Goal: Ask a question: Seek information or help from site administrators or community

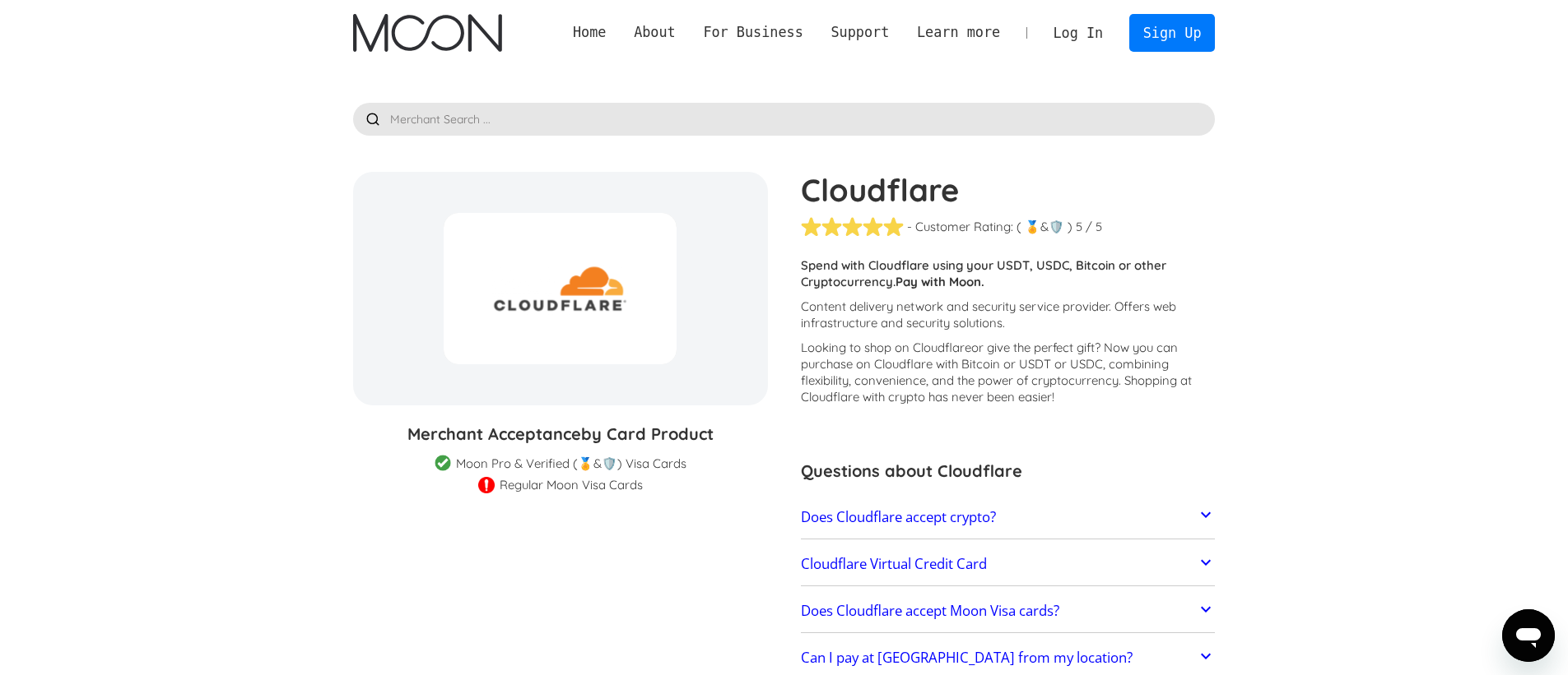
scroll to position [246, 0]
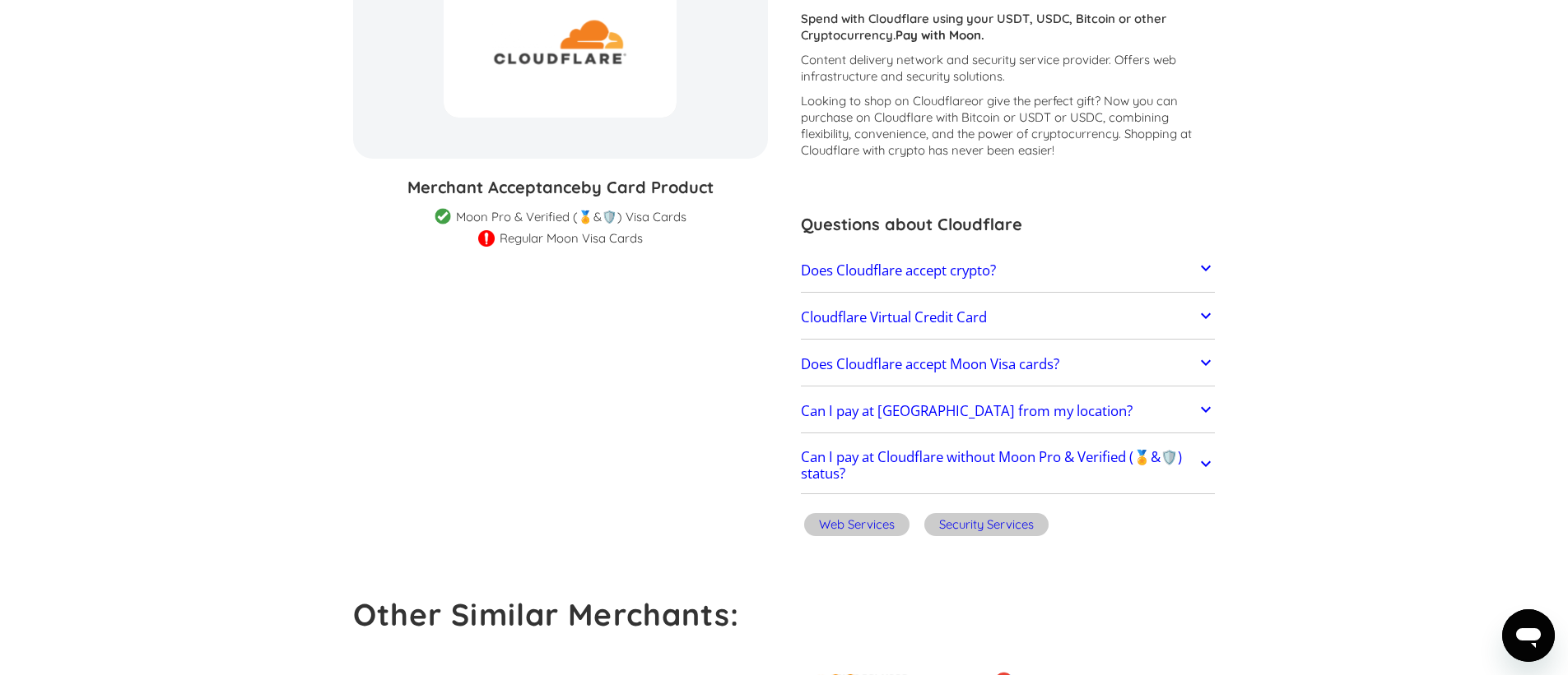
drag, startPoint x: 510, startPoint y: 193, endPoint x: 753, endPoint y: 210, distance: 243.6
click at [752, 210] on div "Merchant Acceptance by Card Product Merchant Gift Card Moon Visa Cards Moon Pro…" at bounding box center [560, 210] width 415 height 71
click at [596, 239] on div "Regular Moon Visa Cards" at bounding box center [571, 238] width 143 height 17
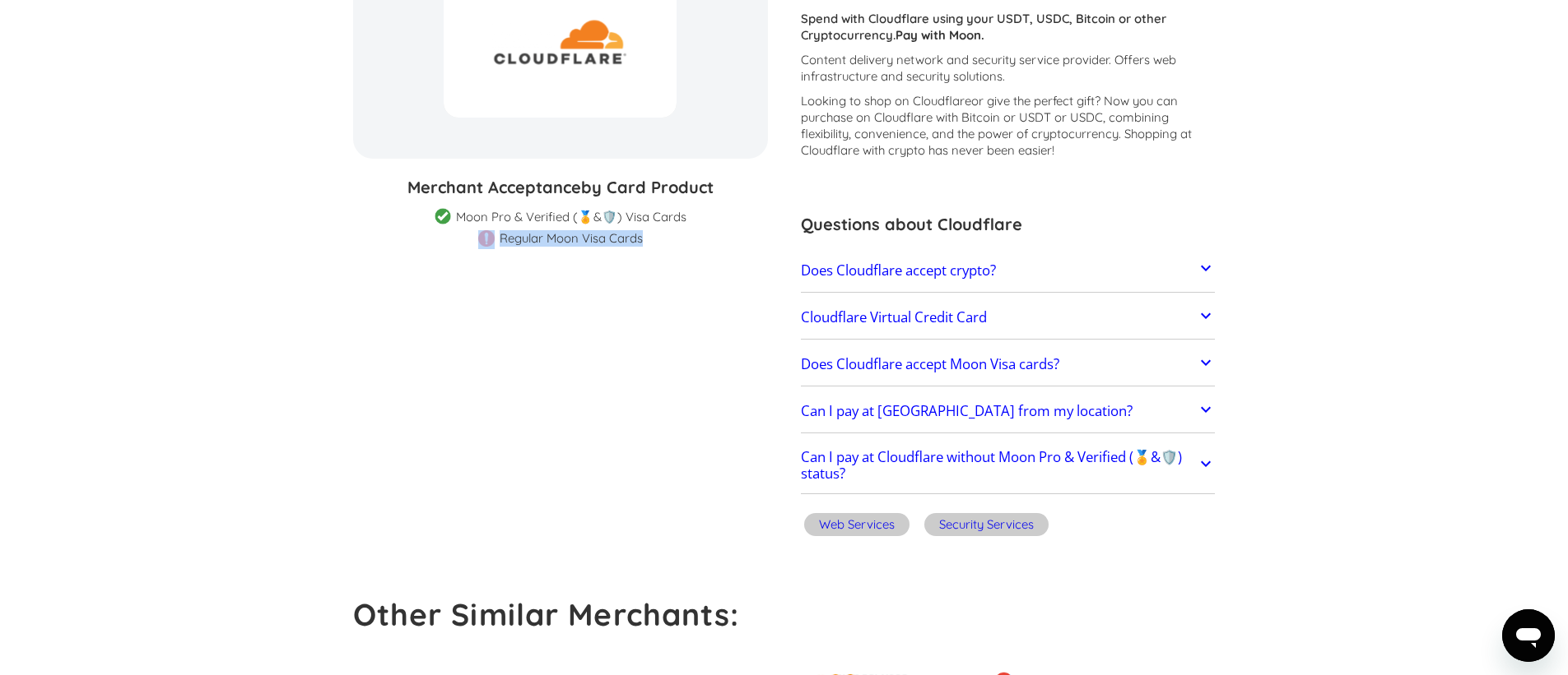
drag, startPoint x: 476, startPoint y: 206, endPoint x: 686, endPoint y: 229, distance: 211.3
click at [686, 229] on div "Merchant Acceptance by Card Product Merchant Gift Card Moon Visa Cards Moon Pro…" at bounding box center [560, 210] width 415 height 71
click at [659, 247] on section "Cloudflare % GIFT CARD DISCOUNT Merchant Acceptance by Card Product Merchant Gi…" at bounding box center [784, 234] width 862 height 618
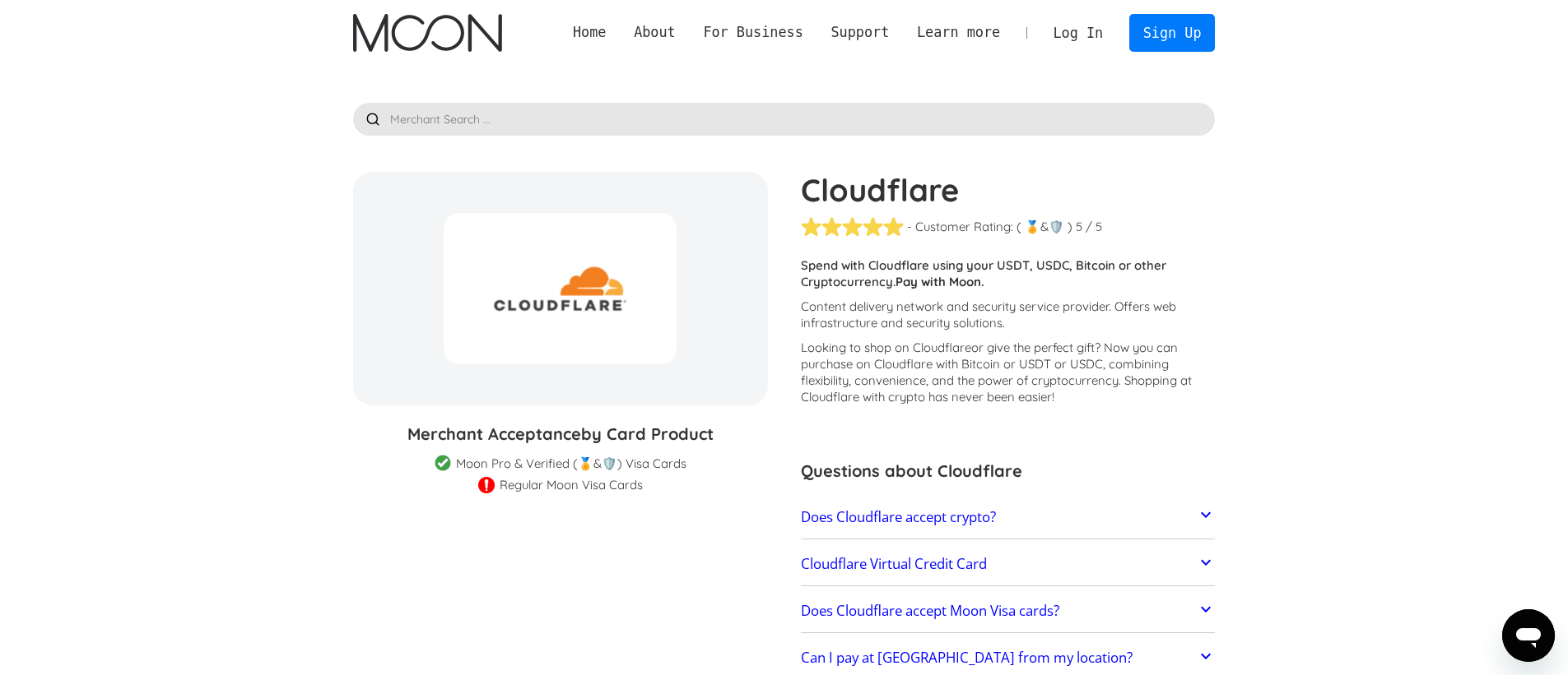
scroll to position [165, 0]
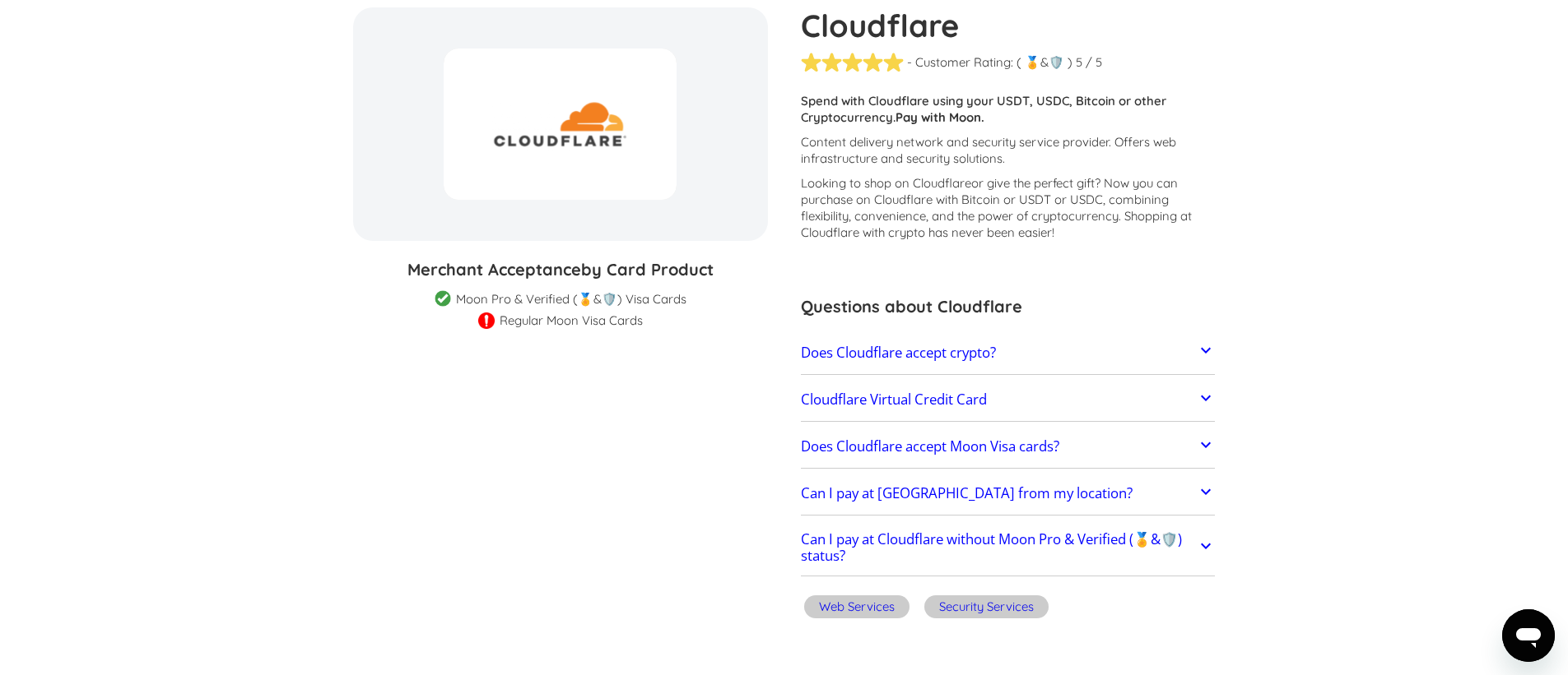
click at [916, 356] on h2 "Does Cloudflare accept crypto?" at bounding box center [899, 353] width 195 height 17
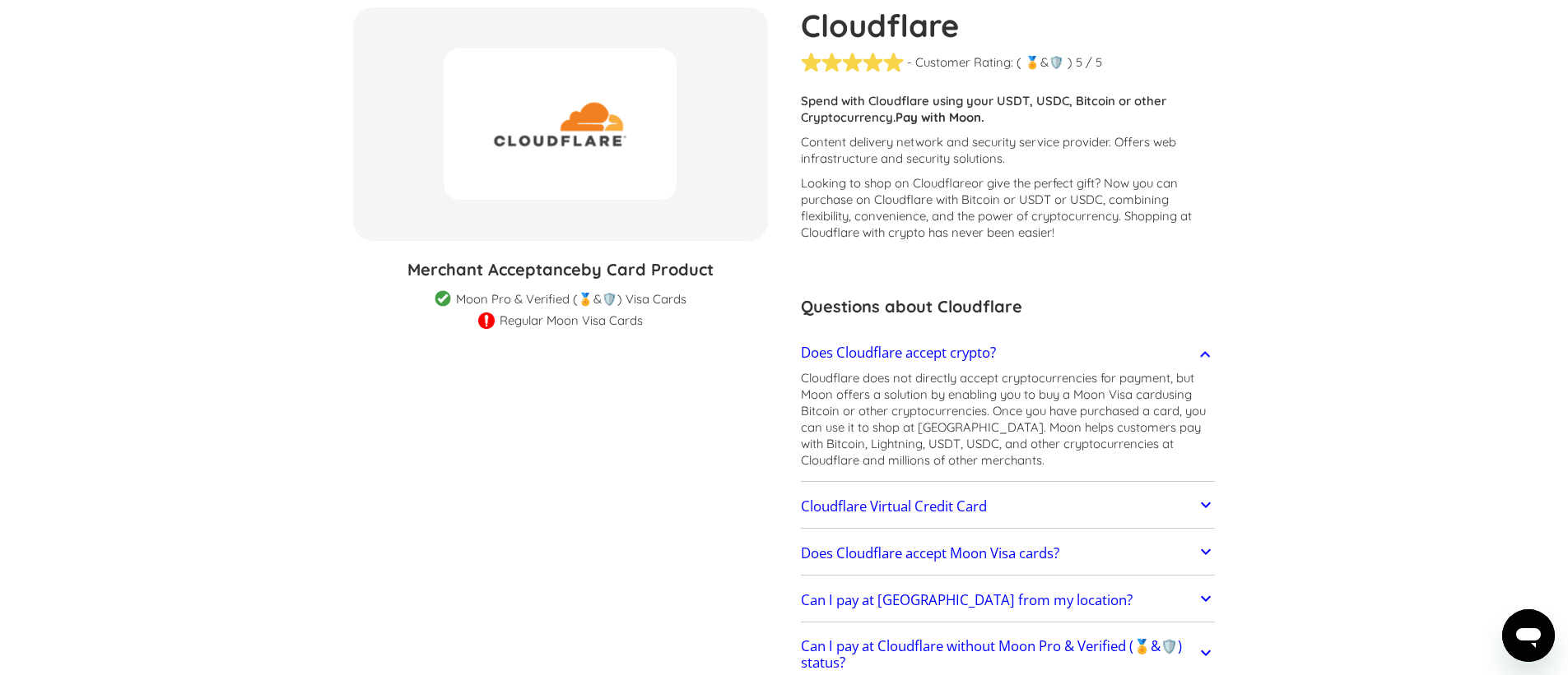
scroll to position [246, 0]
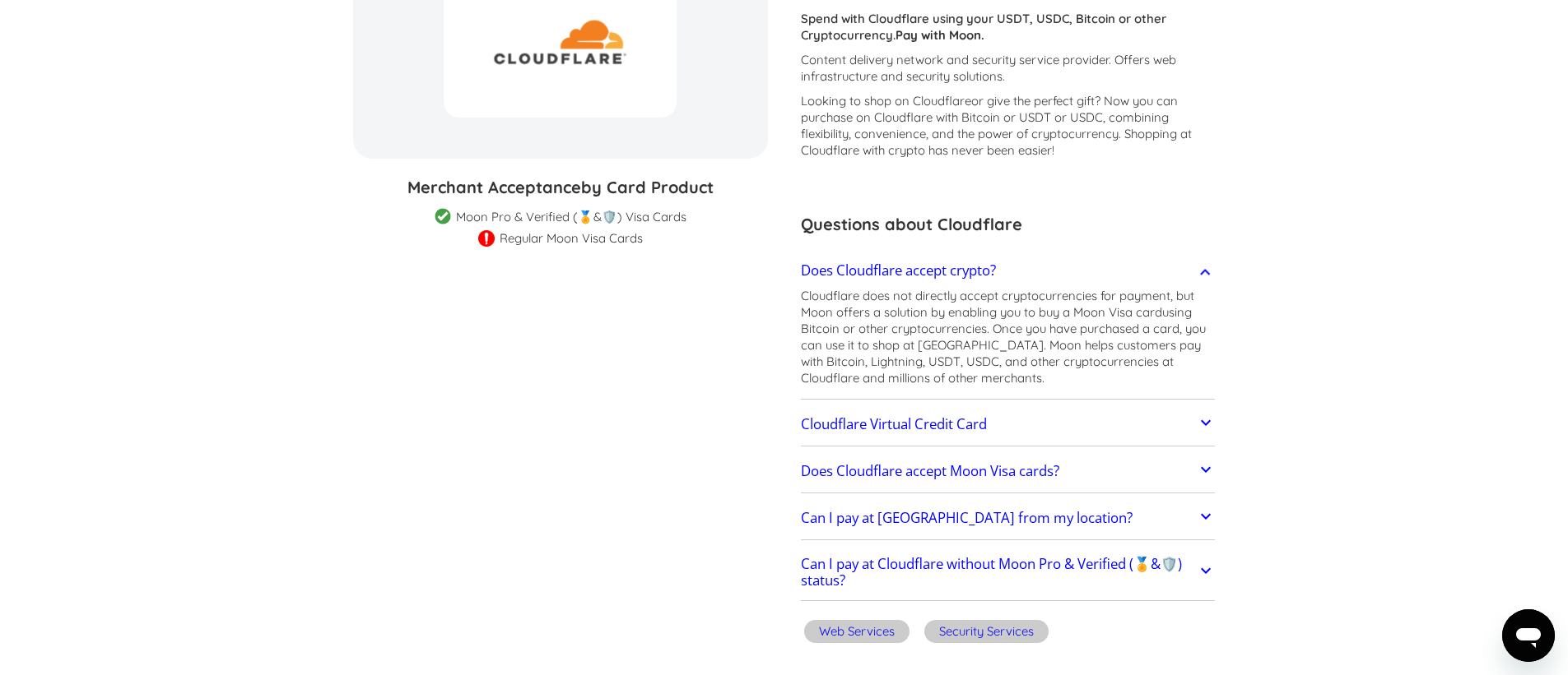
click at [920, 416] on h2 "Cloudflare Virtual Credit Card" at bounding box center [894, 424] width 186 height 17
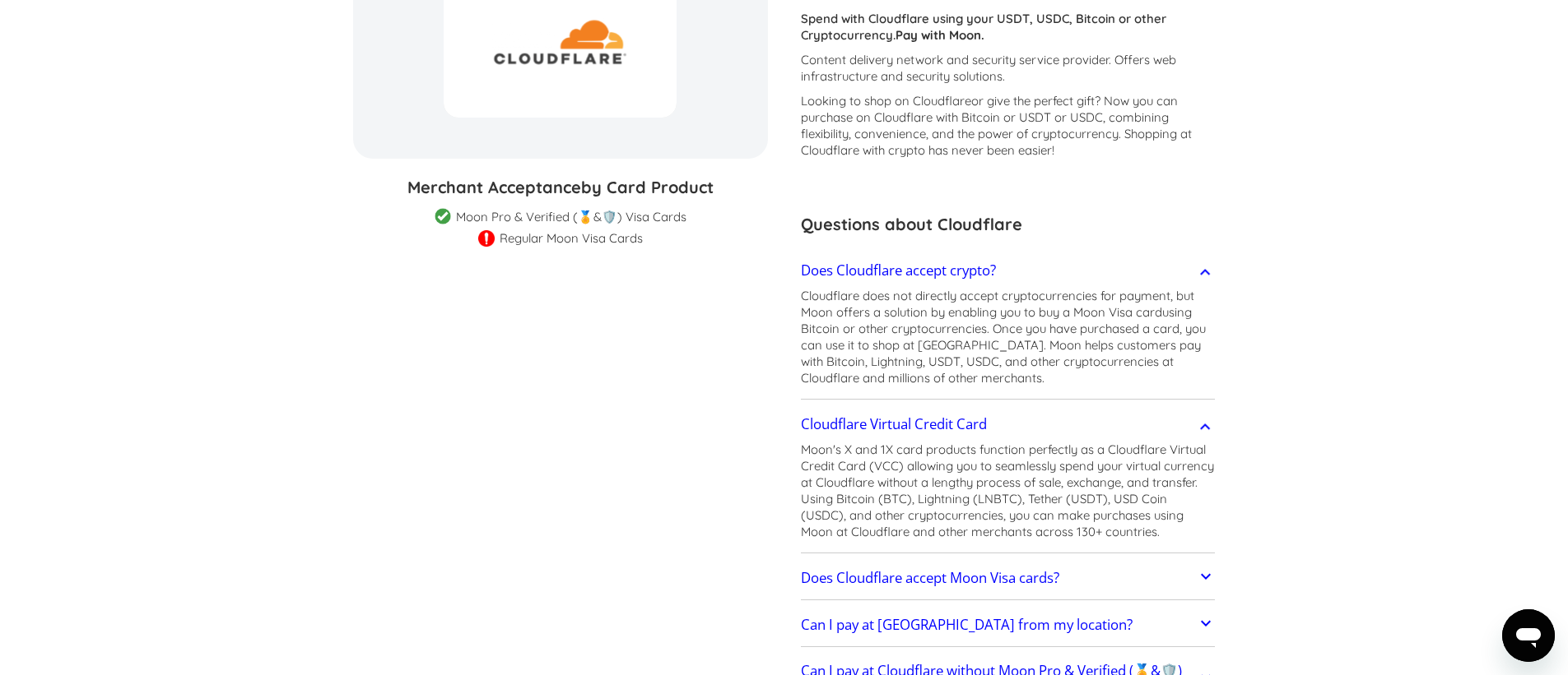
scroll to position [411, 0]
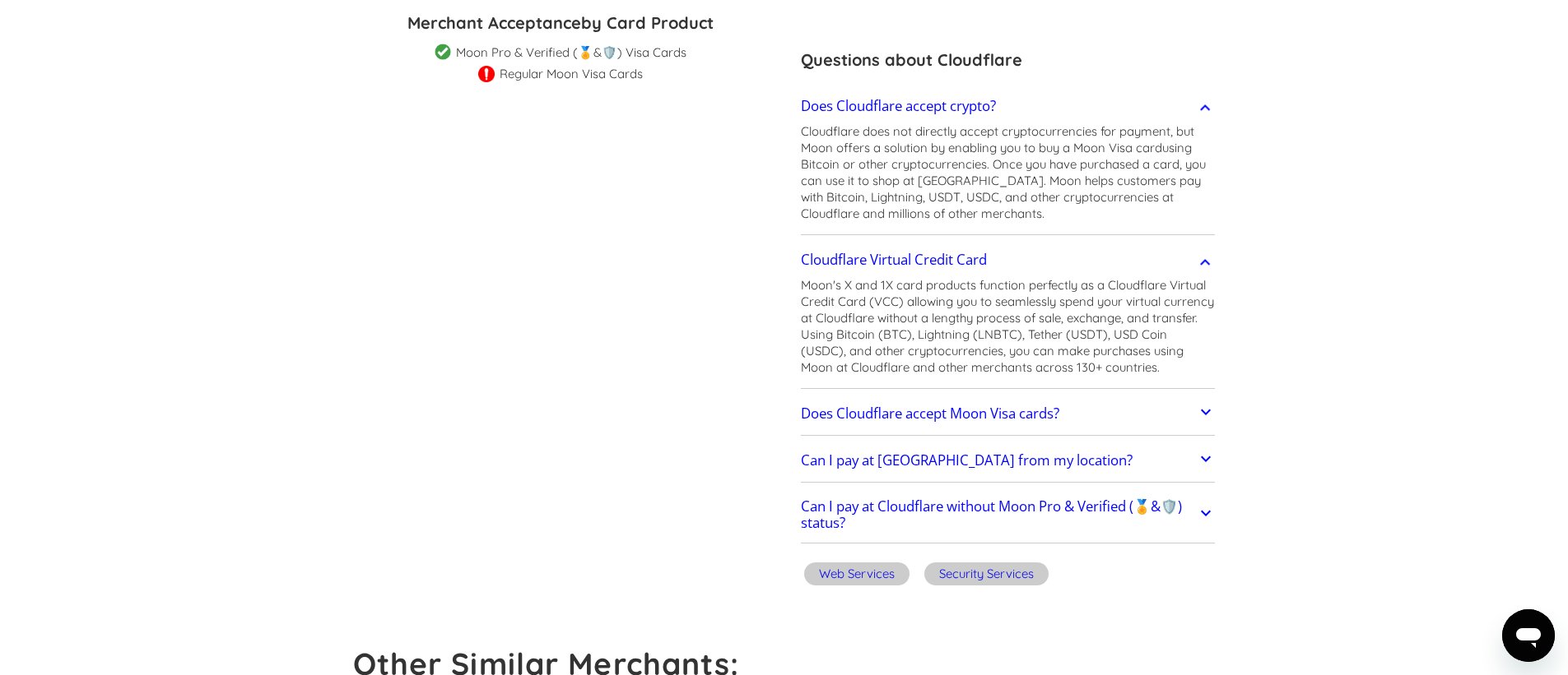
click at [926, 421] on h2 "Does Cloudflare accept Moon Visa cards?" at bounding box center [930, 413] width 258 height 17
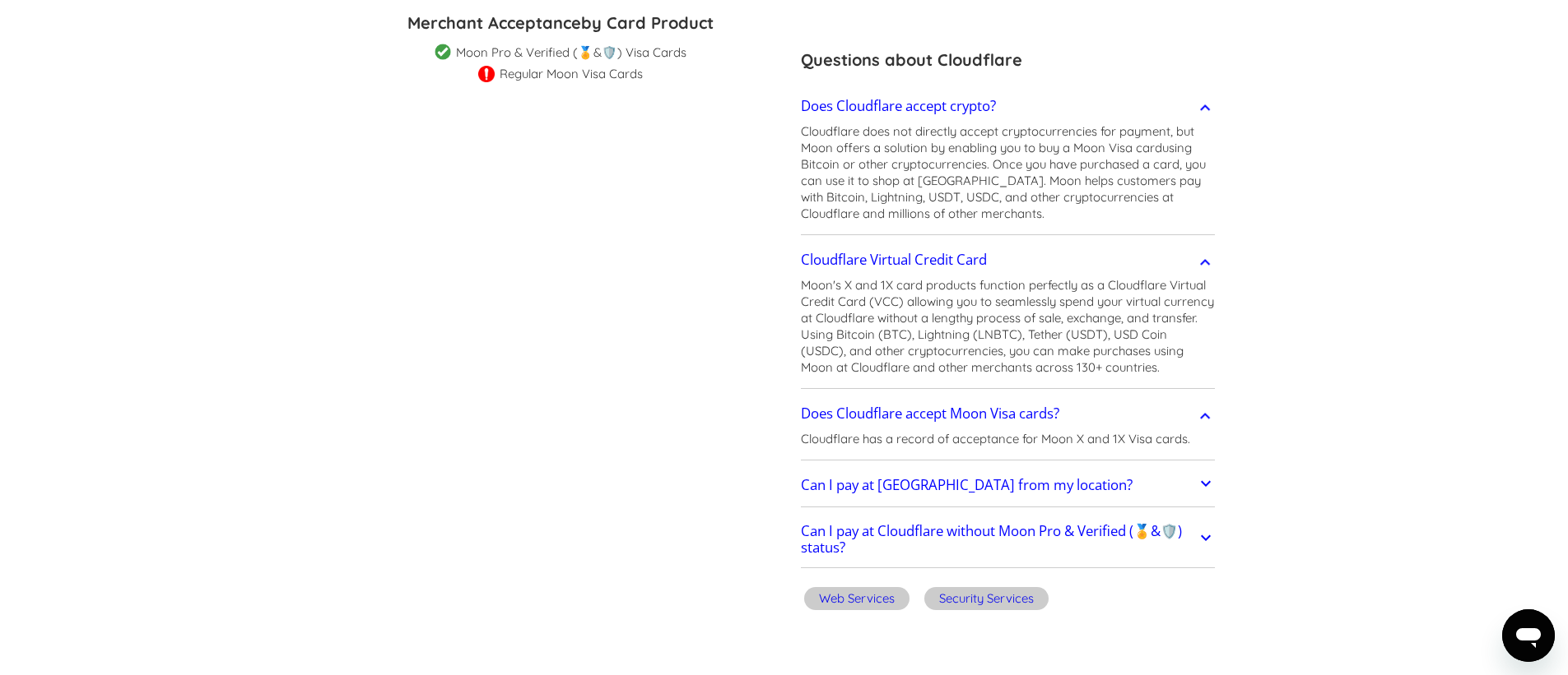
click at [932, 483] on h2 "Can I pay at Cloudflare from my location?" at bounding box center [967, 485] width 331 height 17
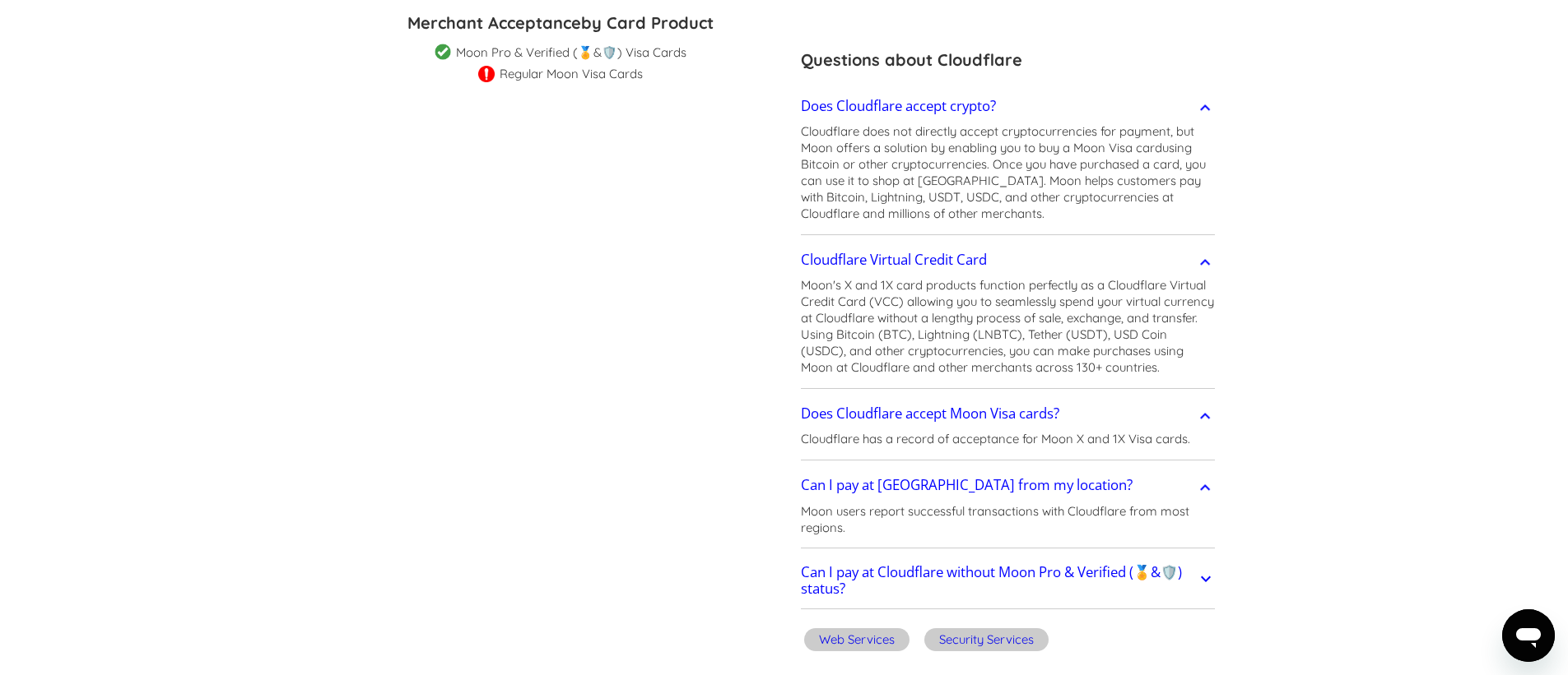
scroll to position [576, 0]
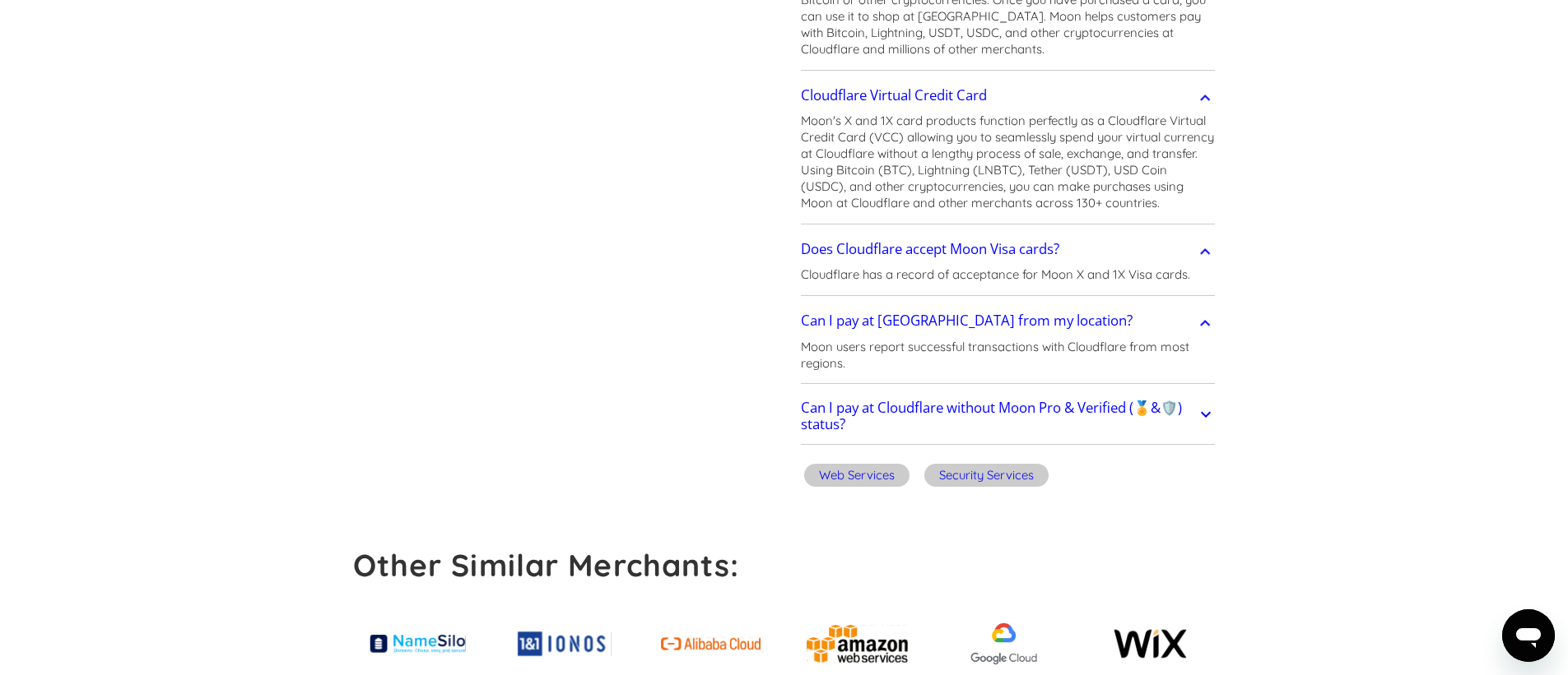
click at [924, 414] on h2 "Can I pay at Cloudflare without Moon Pro & Verified (🏅&🛡️) status?" at bounding box center [999, 416] width 396 height 33
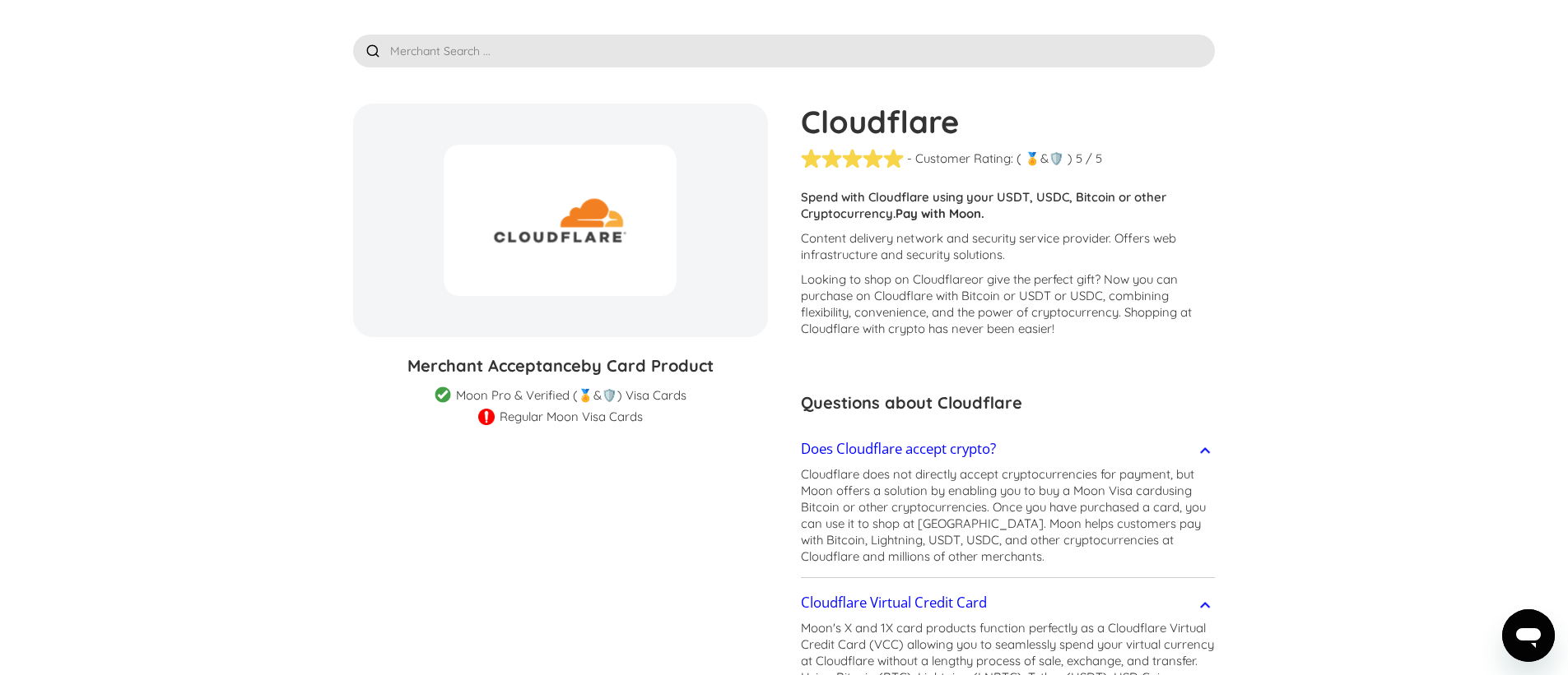
scroll to position [0, 0]
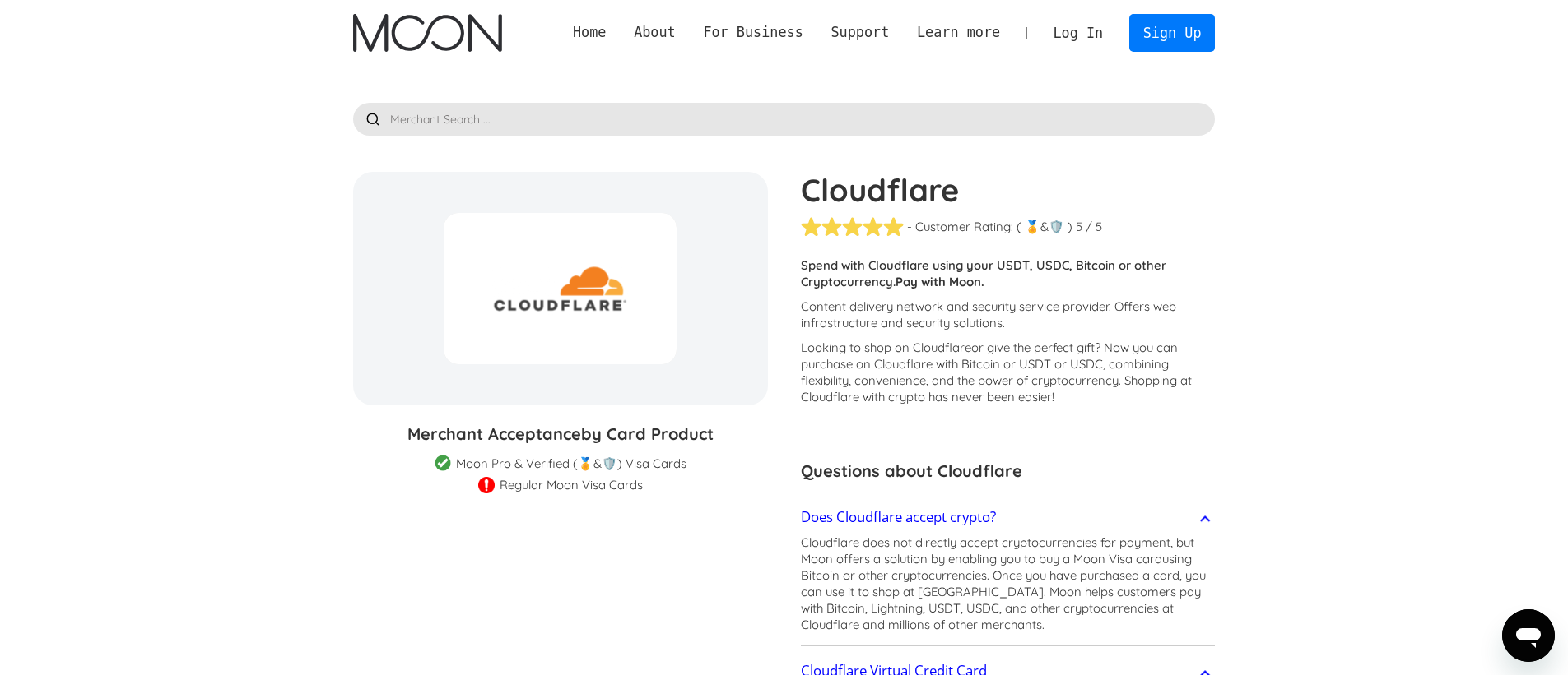
click at [457, 32] on img "home" at bounding box center [427, 32] width 149 height 38
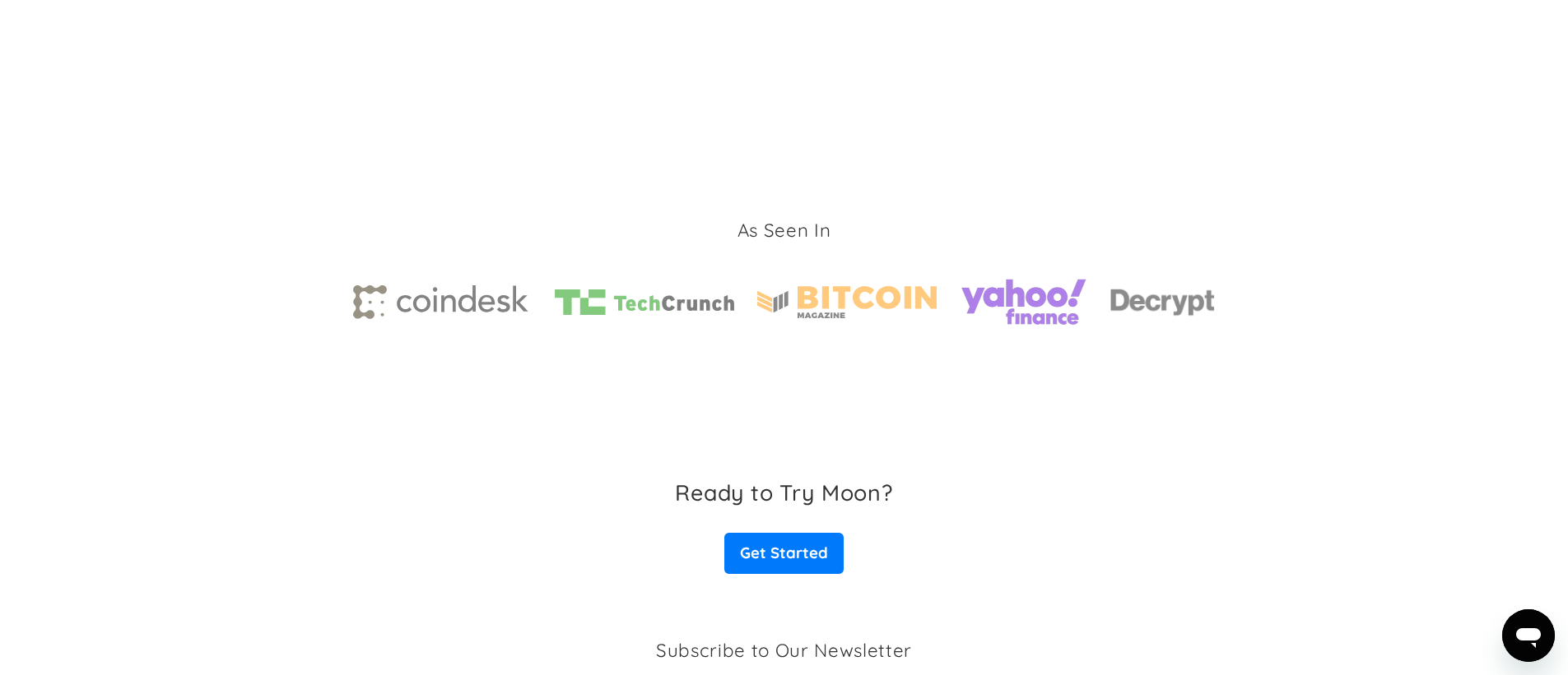
scroll to position [2545, 0]
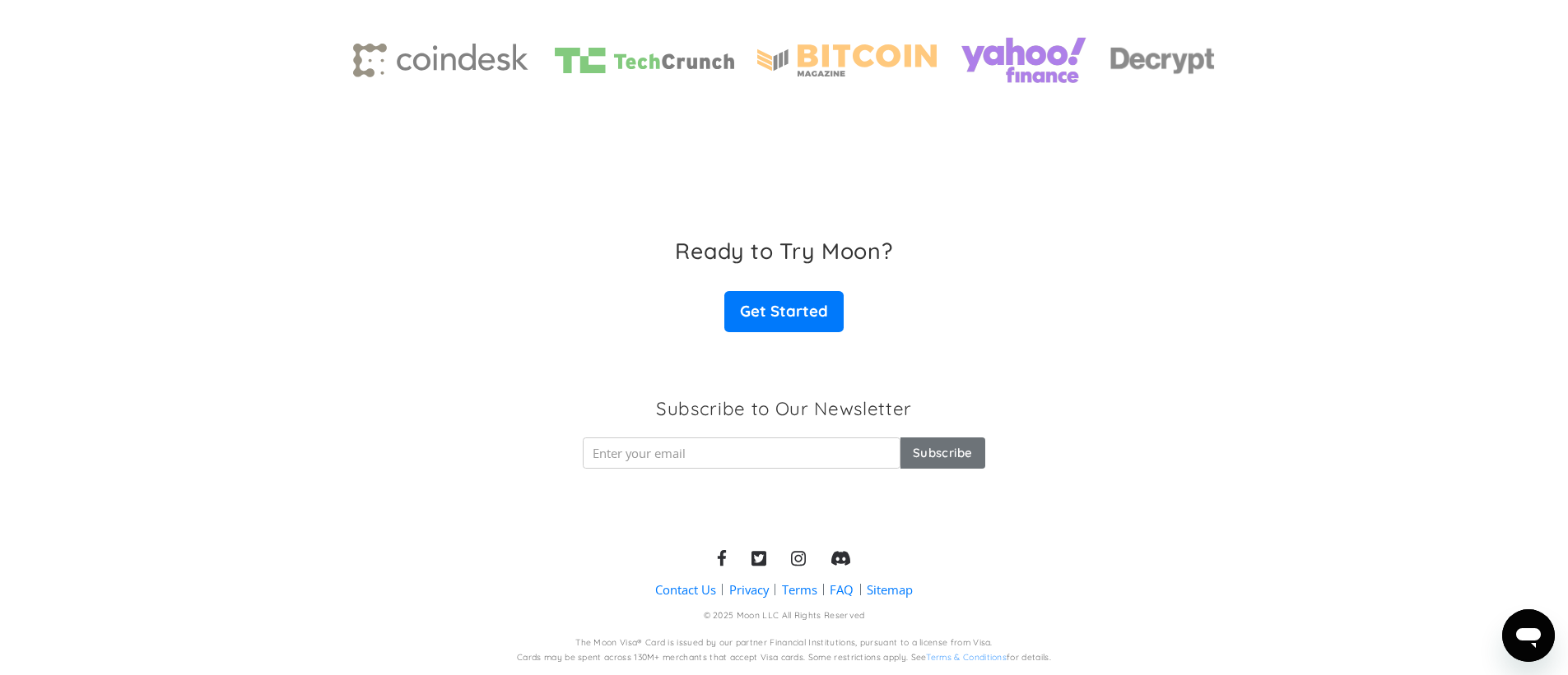
click at [1527, 638] on icon "Open messaging window" at bounding box center [1528, 638] width 24 height 19
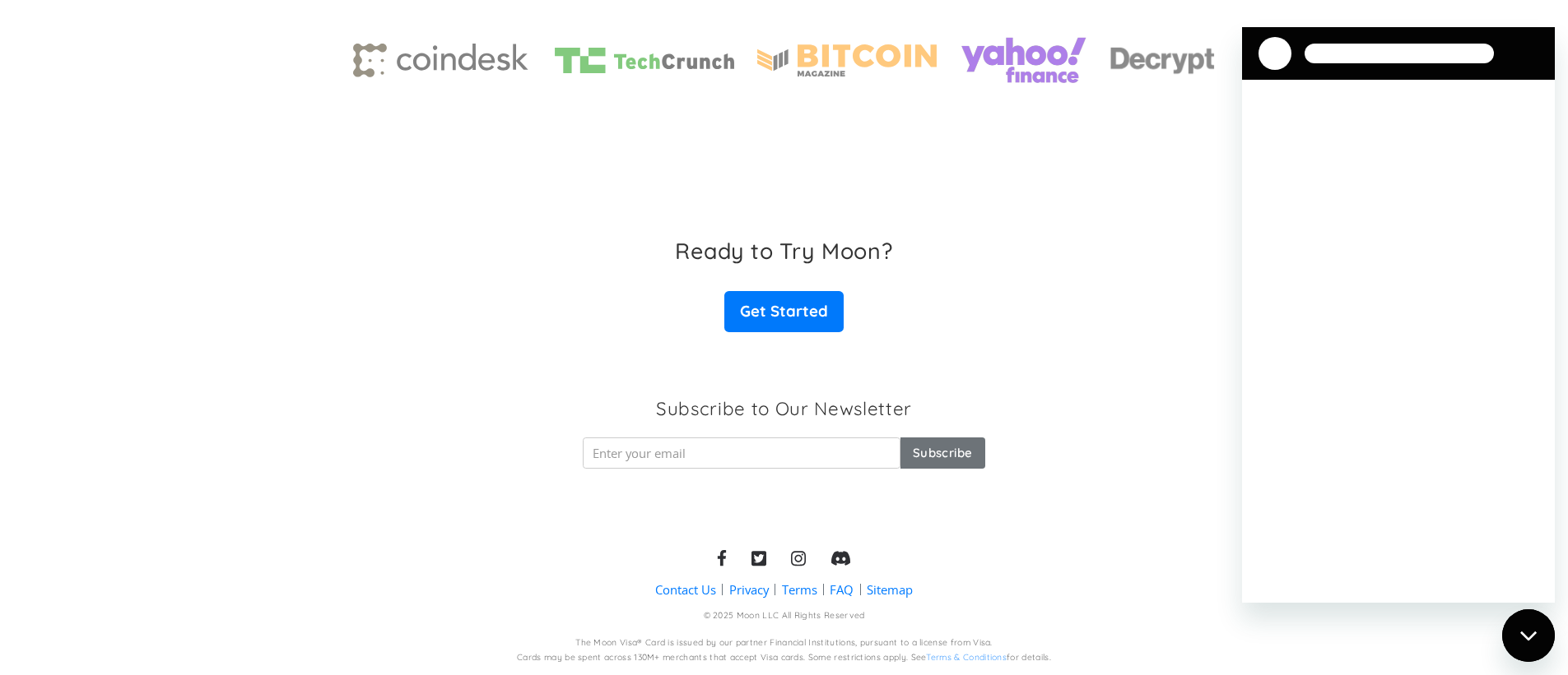
scroll to position [0, 0]
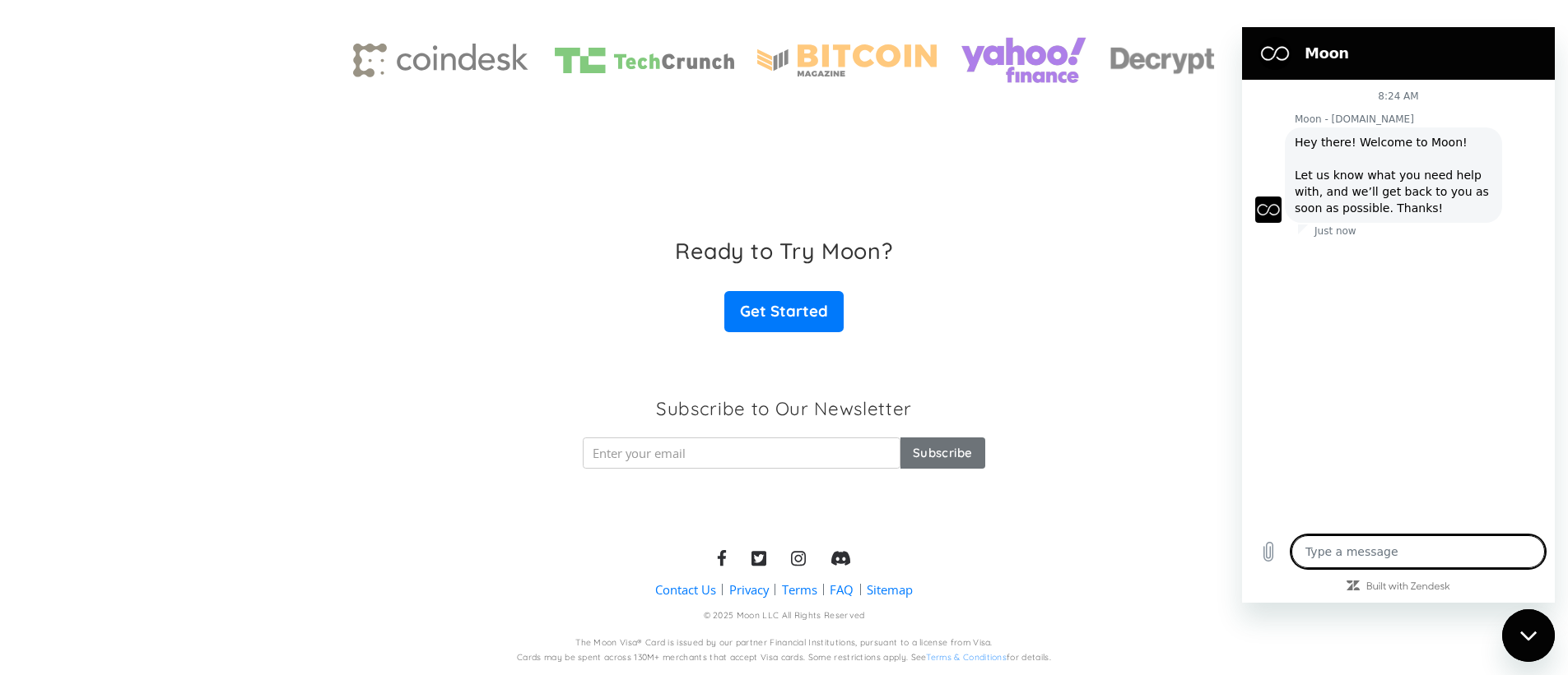
type textarea "x"
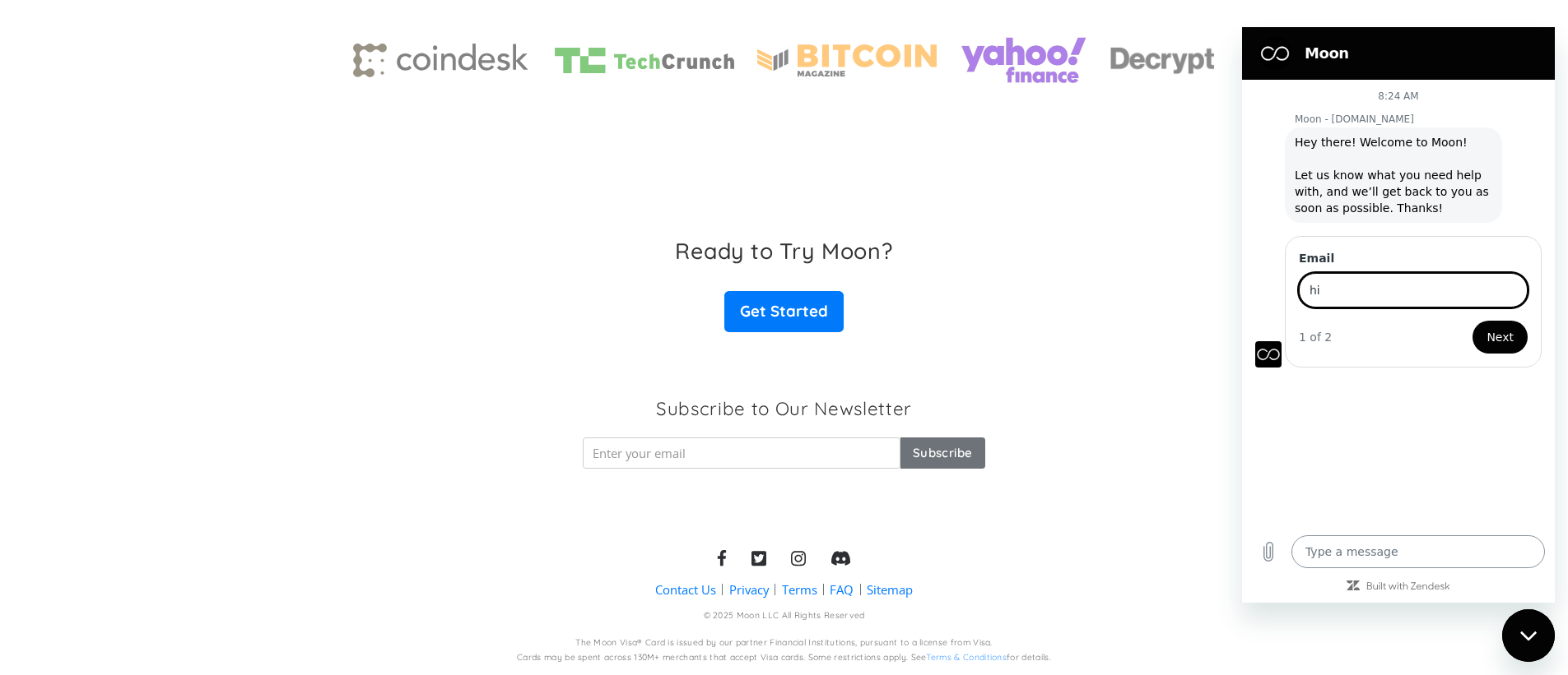
type input "hi"
click at [1472, 320] on button "Next" at bounding box center [1500, 337] width 56 height 33
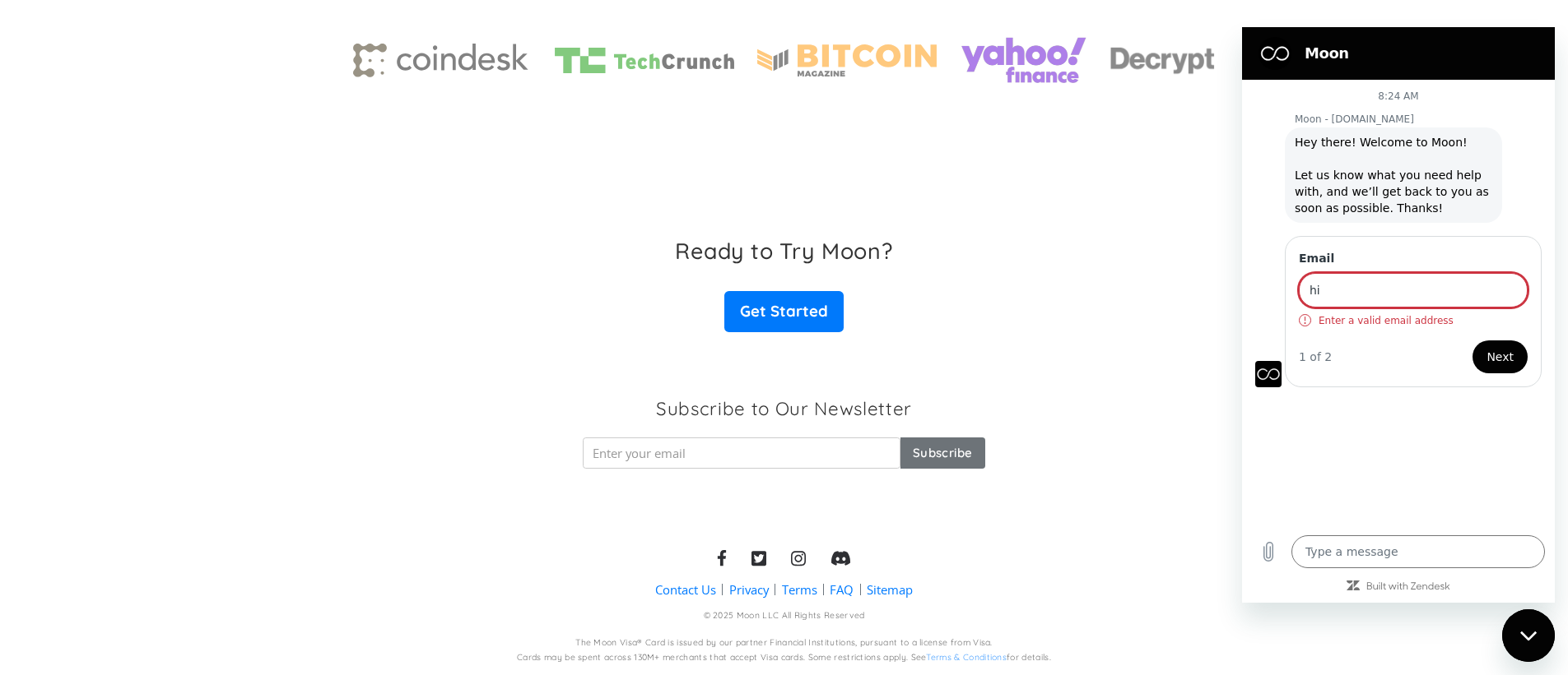
click at [1361, 279] on input "hi" at bounding box center [1413, 289] width 229 height 34
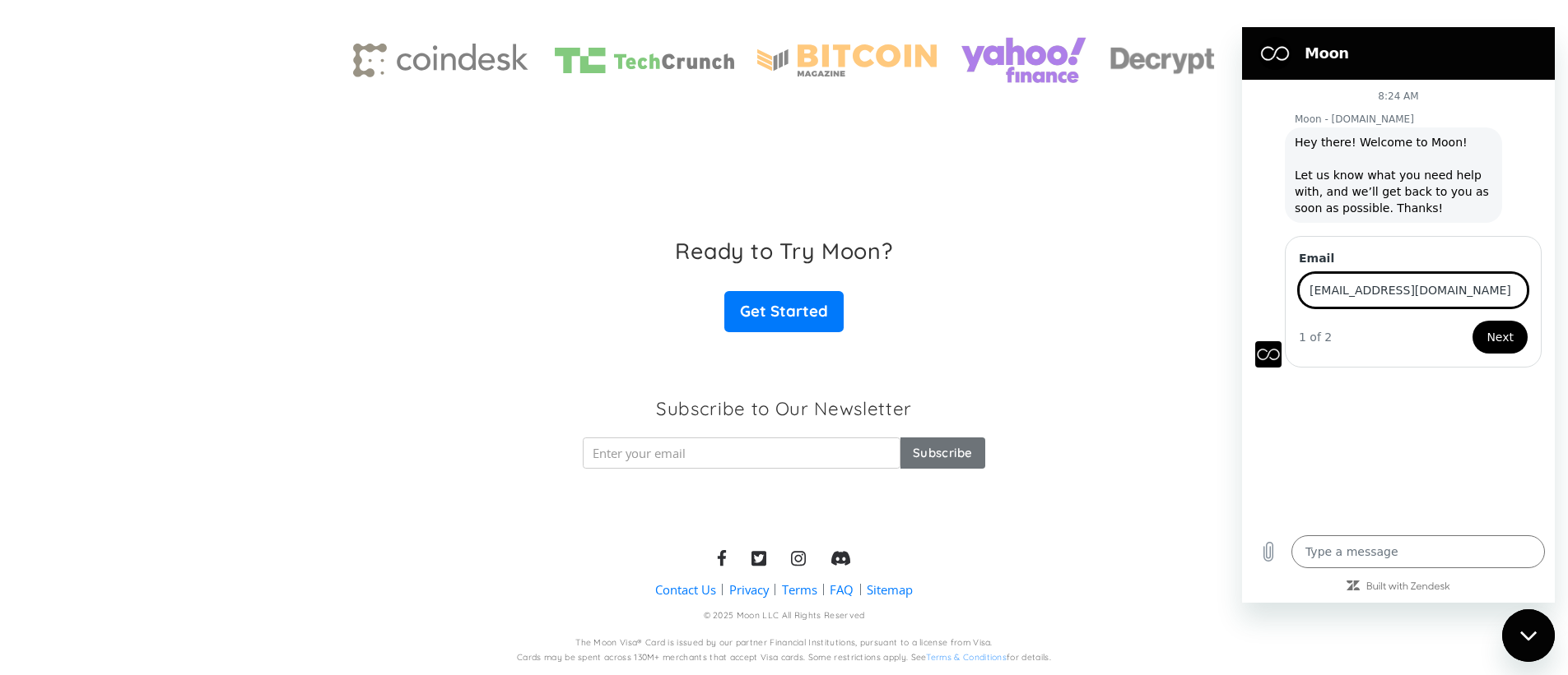
type input "[EMAIL_ADDRESS][DOMAIN_NAME]"
click at [1511, 336] on span "Next" at bounding box center [1500, 337] width 27 height 19
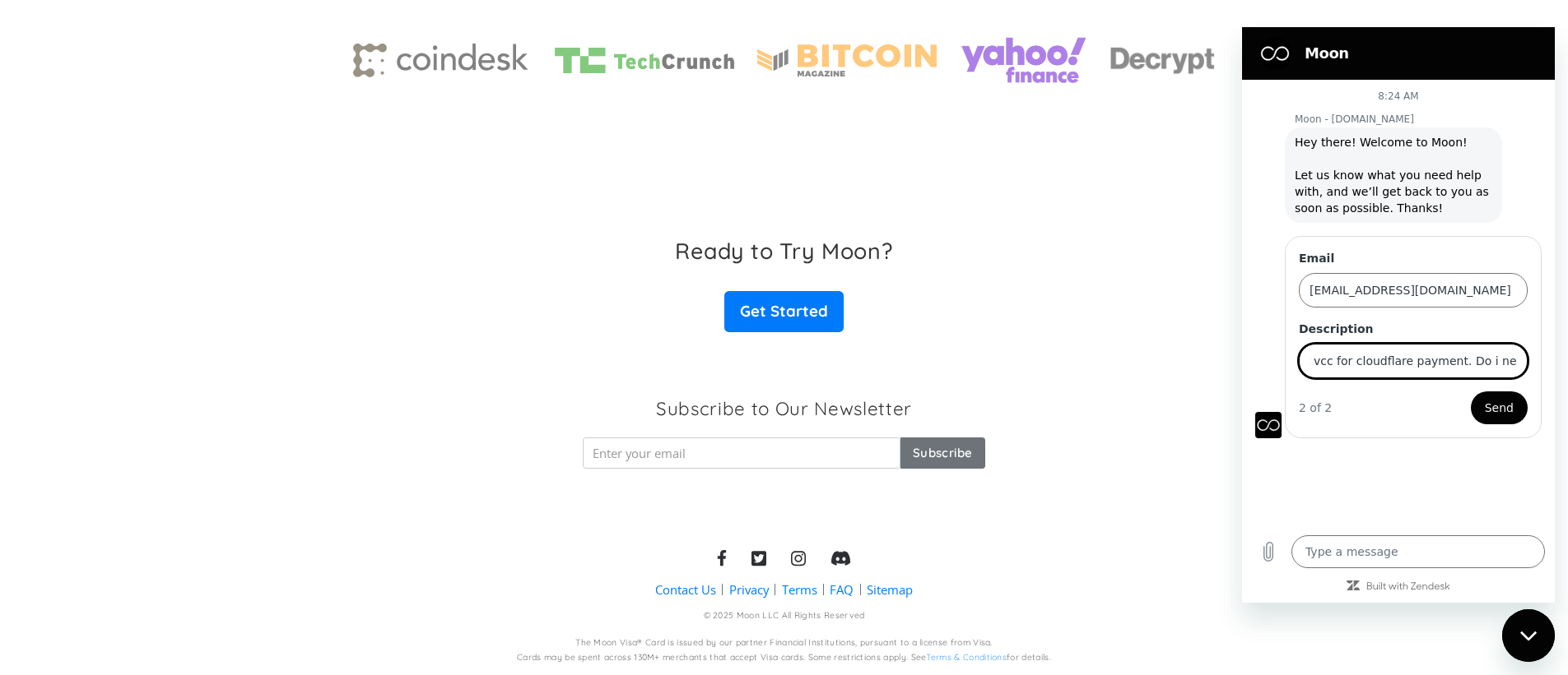
scroll to position [0, 116]
type input "i want to ask about vcc for cloudflare payment. Do i need to kyc"
click at [1509, 405] on span "Send" at bounding box center [1500, 408] width 29 height 19
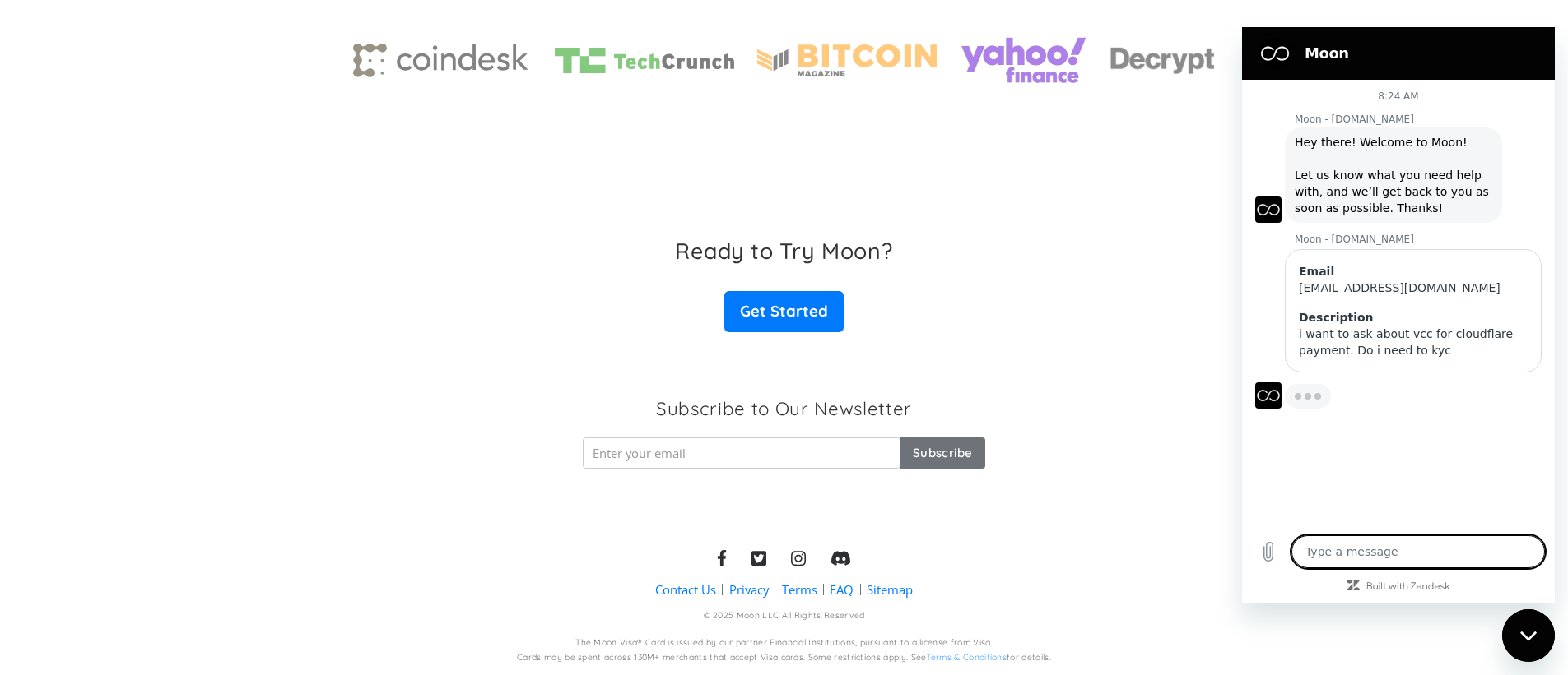
type textarea "x"
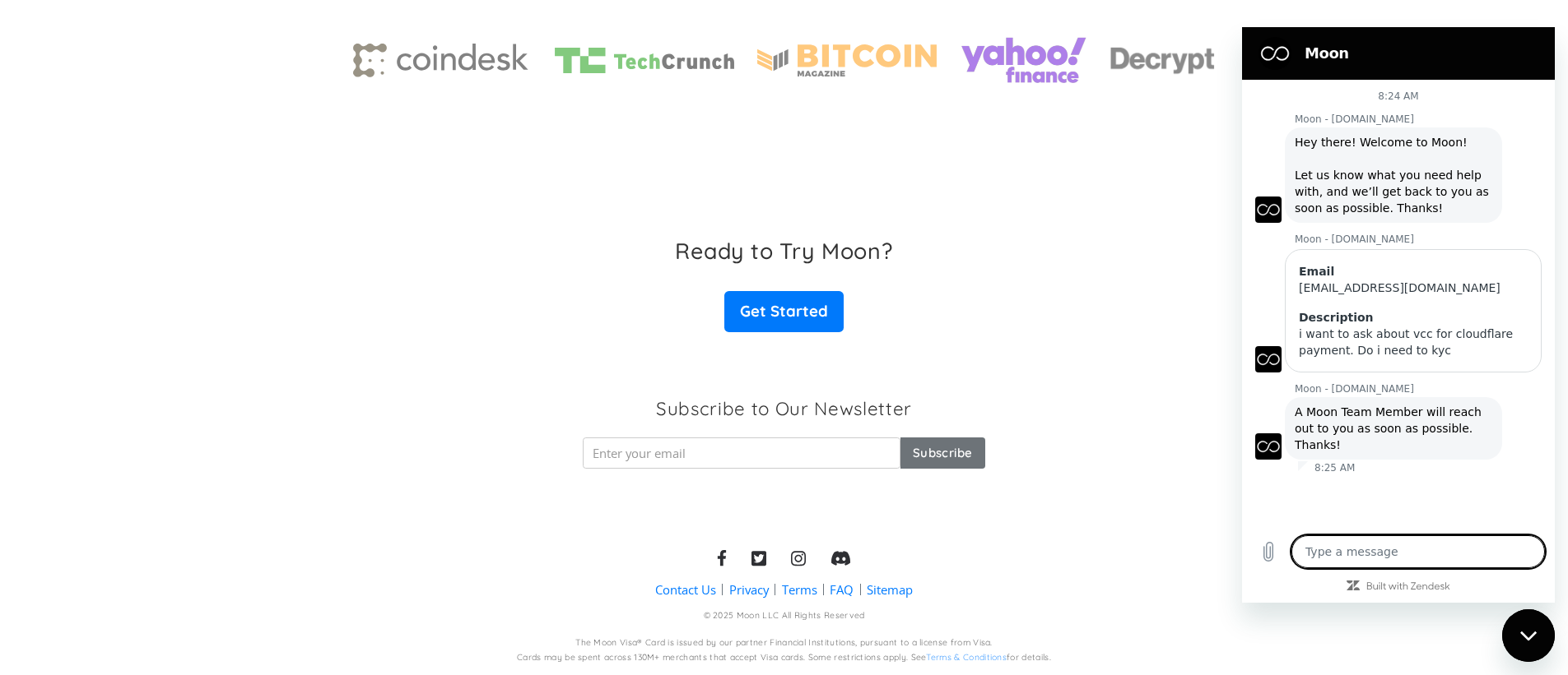
type textarea "h"
type textarea "x"
type textarea "hi"
type textarea "x"
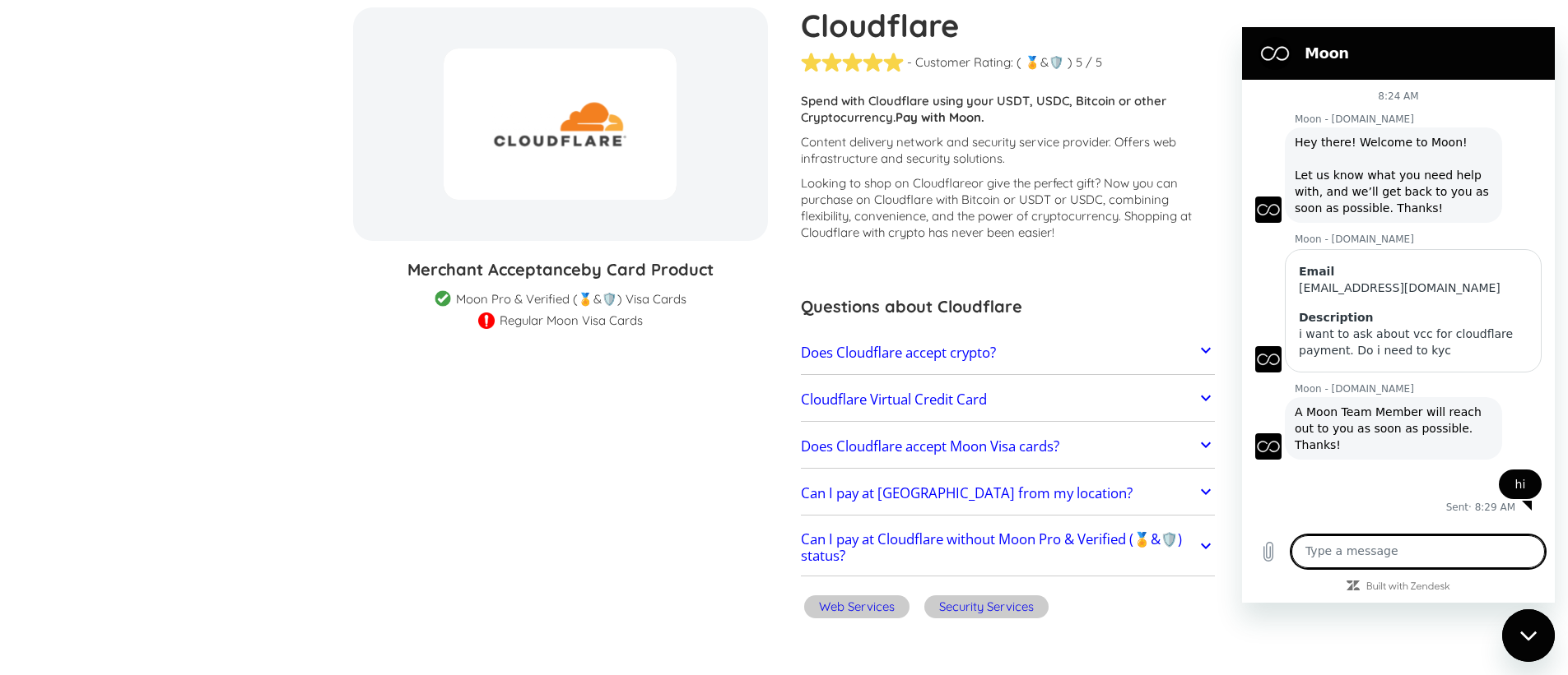
scroll to position [246, 0]
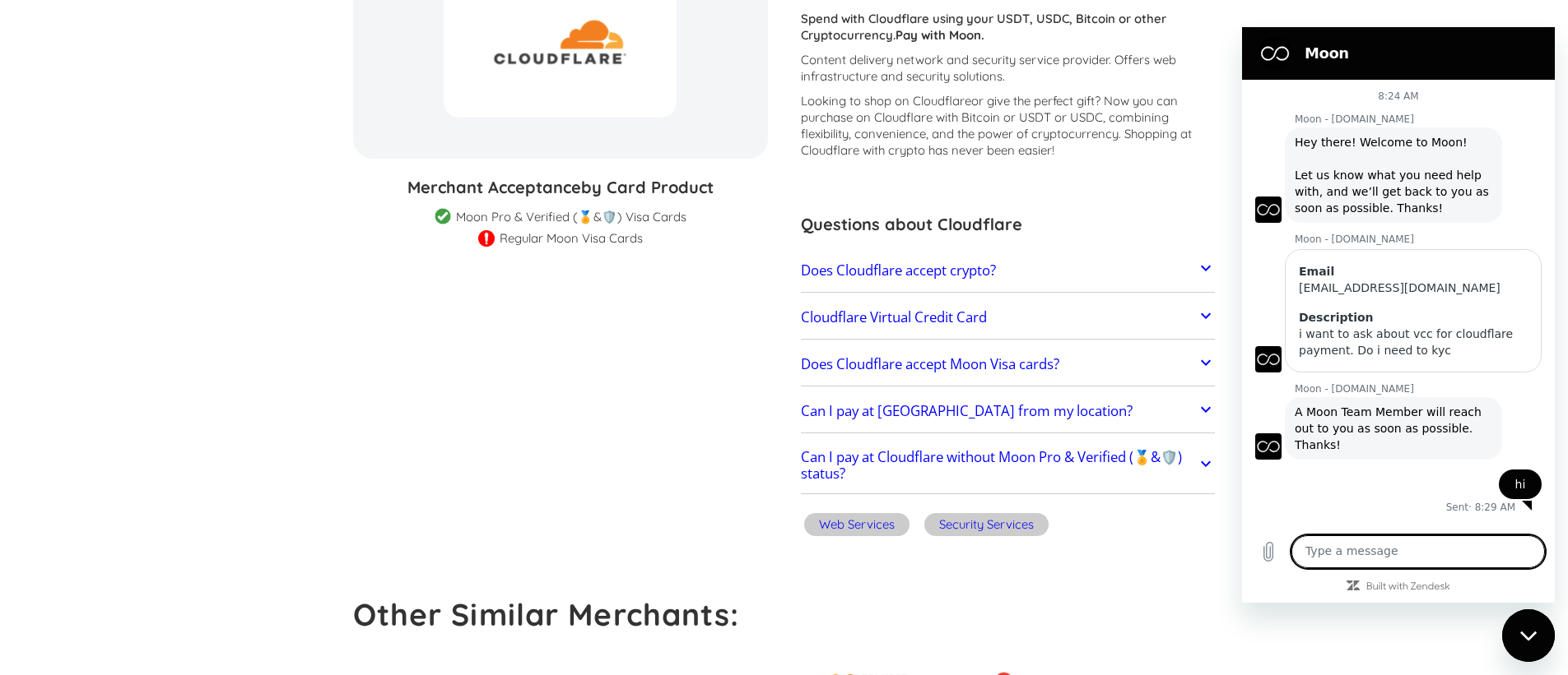
click at [929, 458] on h2 "Can I pay at Cloudflare without Moon Pro & Verified (🏅&🛡️) status?" at bounding box center [999, 466] width 396 height 33
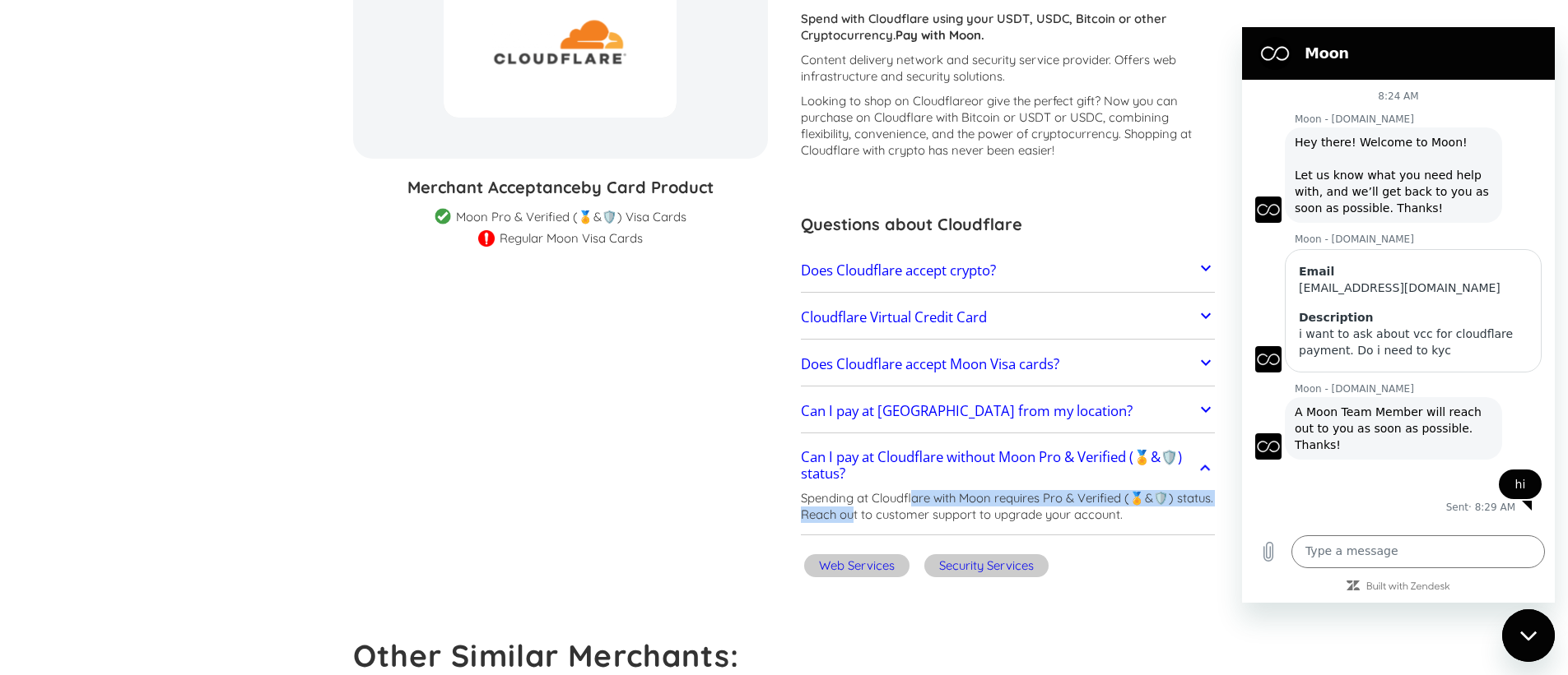
drag, startPoint x: 856, startPoint y: 507, endPoint x: 912, endPoint y: 506, distance: 56.0
click at [912, 506] on p "Spending at Cloudflare with Moon requires Pro & Verified (🏅&🛡️) status. Reach o…" at bounding box center [1009, 506] width 415 height 33
click at [834, 488] on link "Can I pay at Cloudflare without Moon Pro & Verified (🏅&🛡️) status?" at bounding box center [1009, 467] width 415 height 49
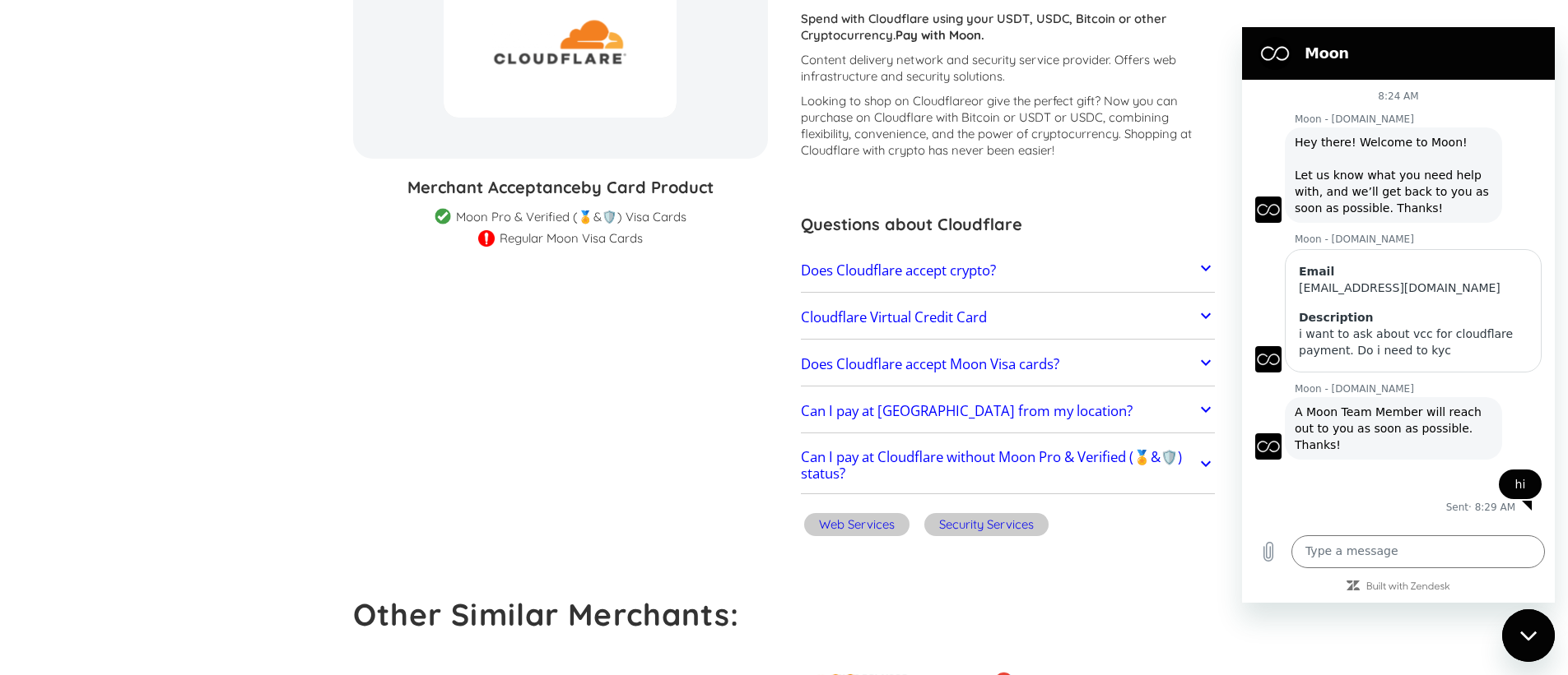
click at [922, 484] on link "Can I pay at Cloudflare without Moon Pro & Verified (🏅&🛡️) status?" at bounding box center [1009, 467] width 415 height 49
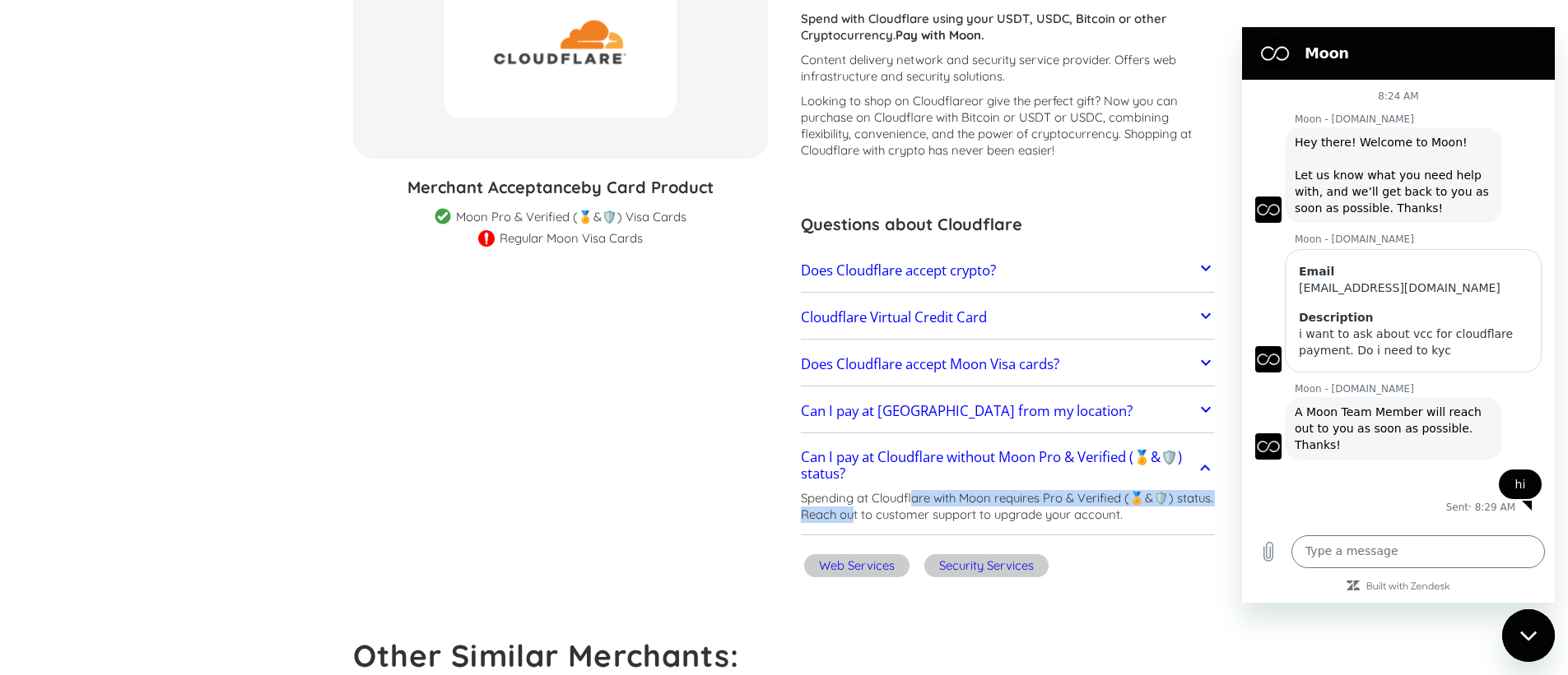
click at [928, 505] on p "Spending at Cloudflare with Moon requires Pro & Verified (🏅&🛡️) status. Reach o…" at bounding box center [1009, 506] width 415 height 33
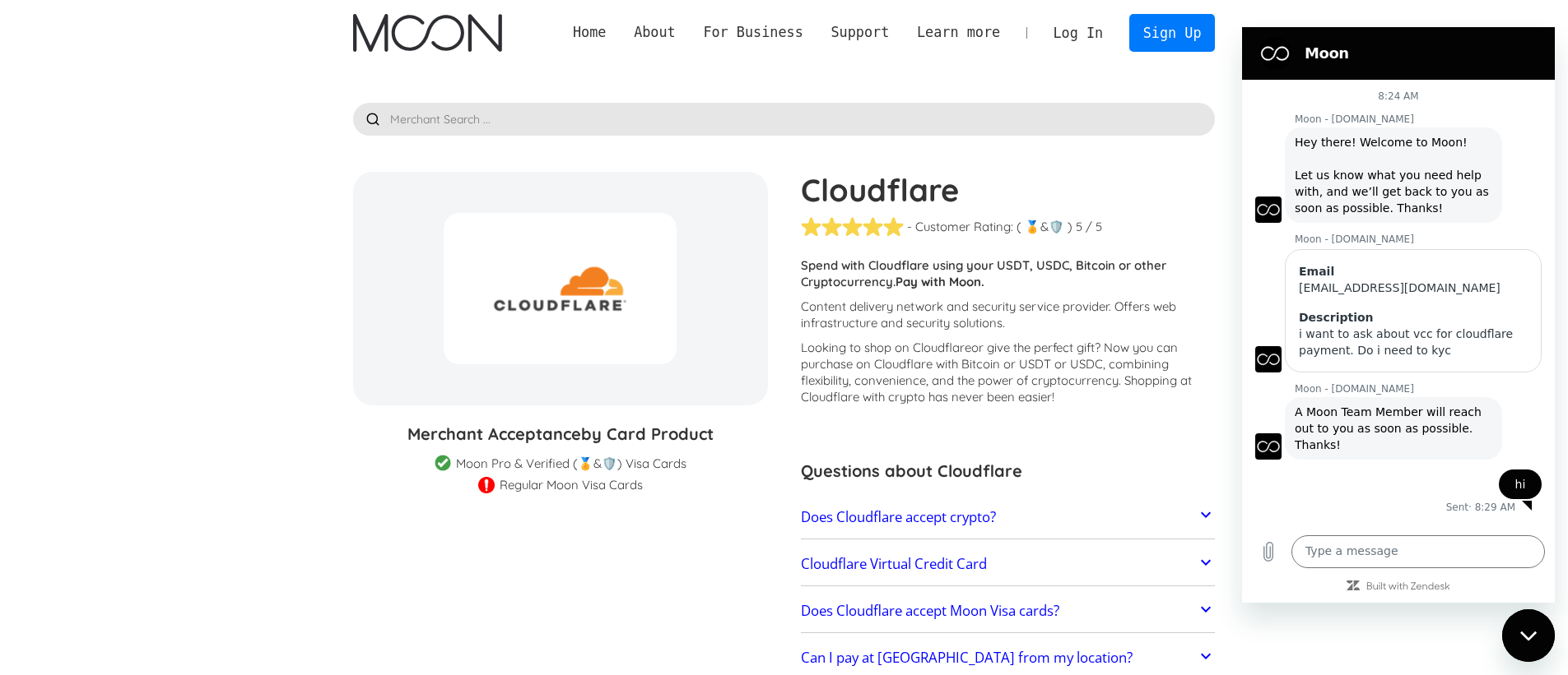
click at [429, 29] on img "home" at bounding box center [427, 32] width 149 height 38
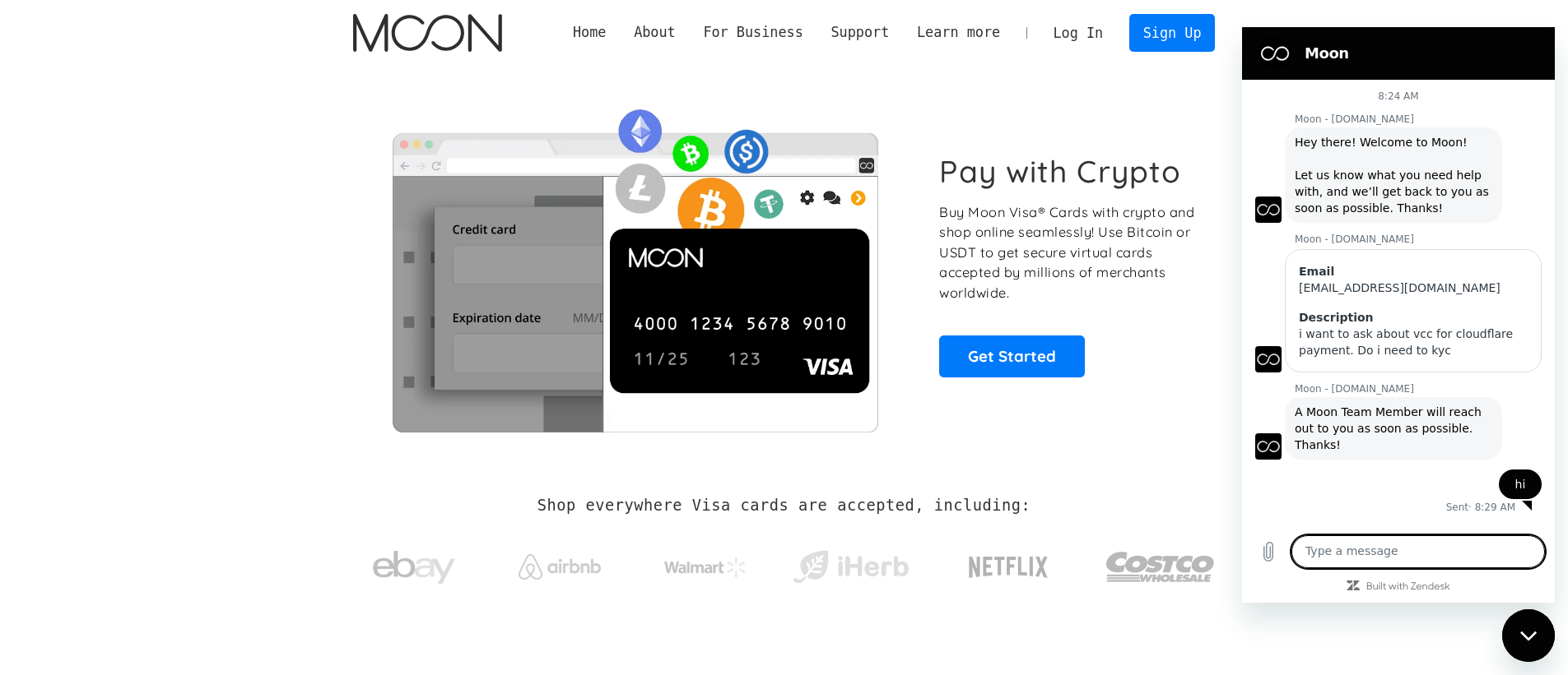
click at [1089, 40] on link "Log In" at bounding box center [1078, 32] width 77 height 36
